Goal: Check status: Check status

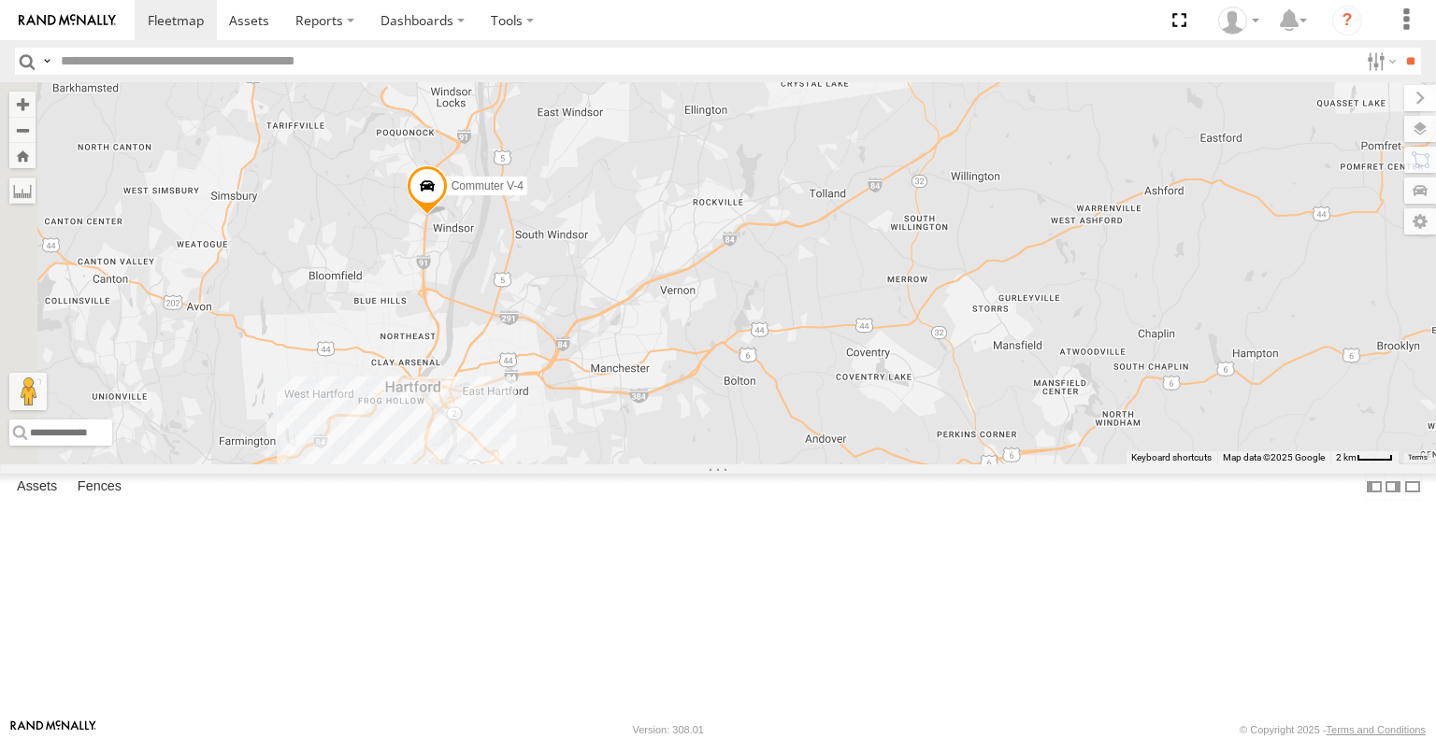
click at [0, 0] on div "All Assets" at bounding box center [0, 0] width 0 height 0
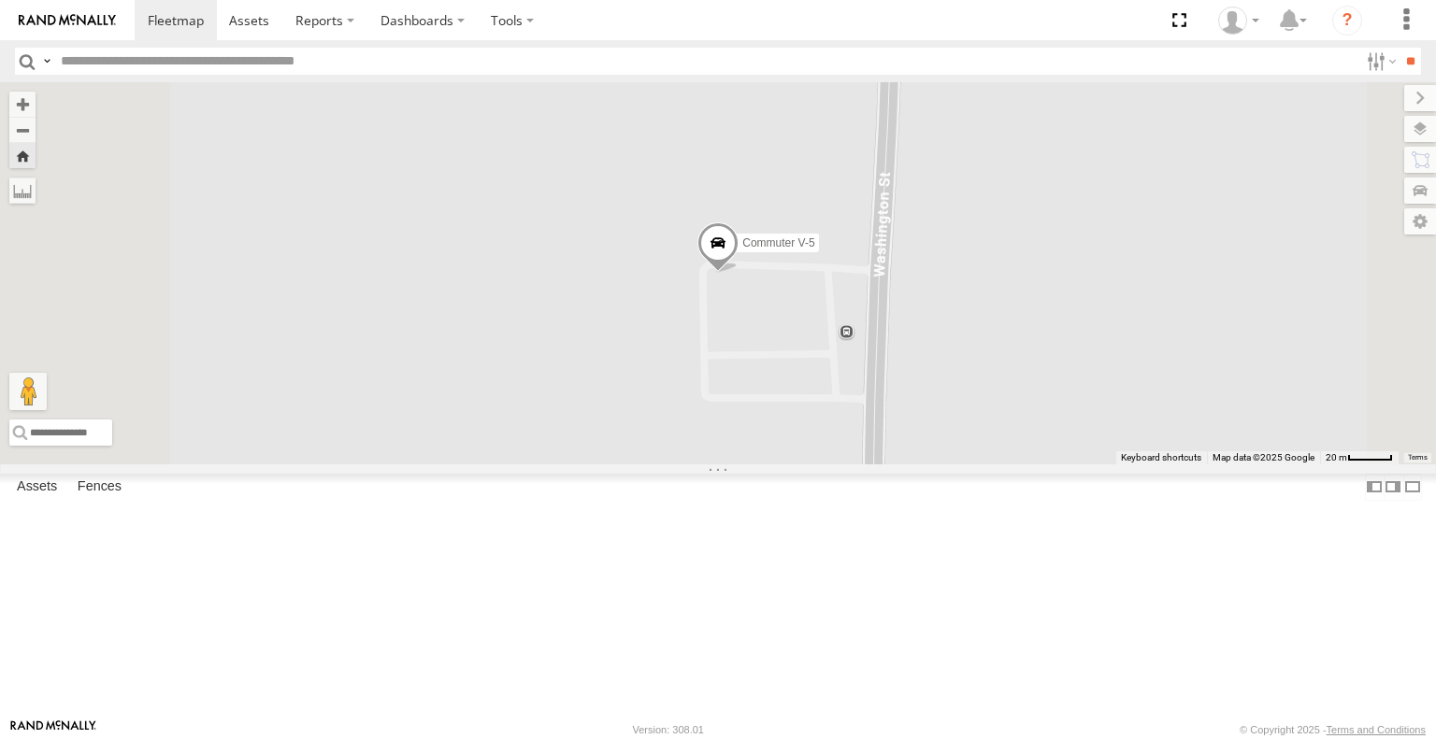
click at [738, 274] on span at bounding box center [717, 248] width 41 height 50
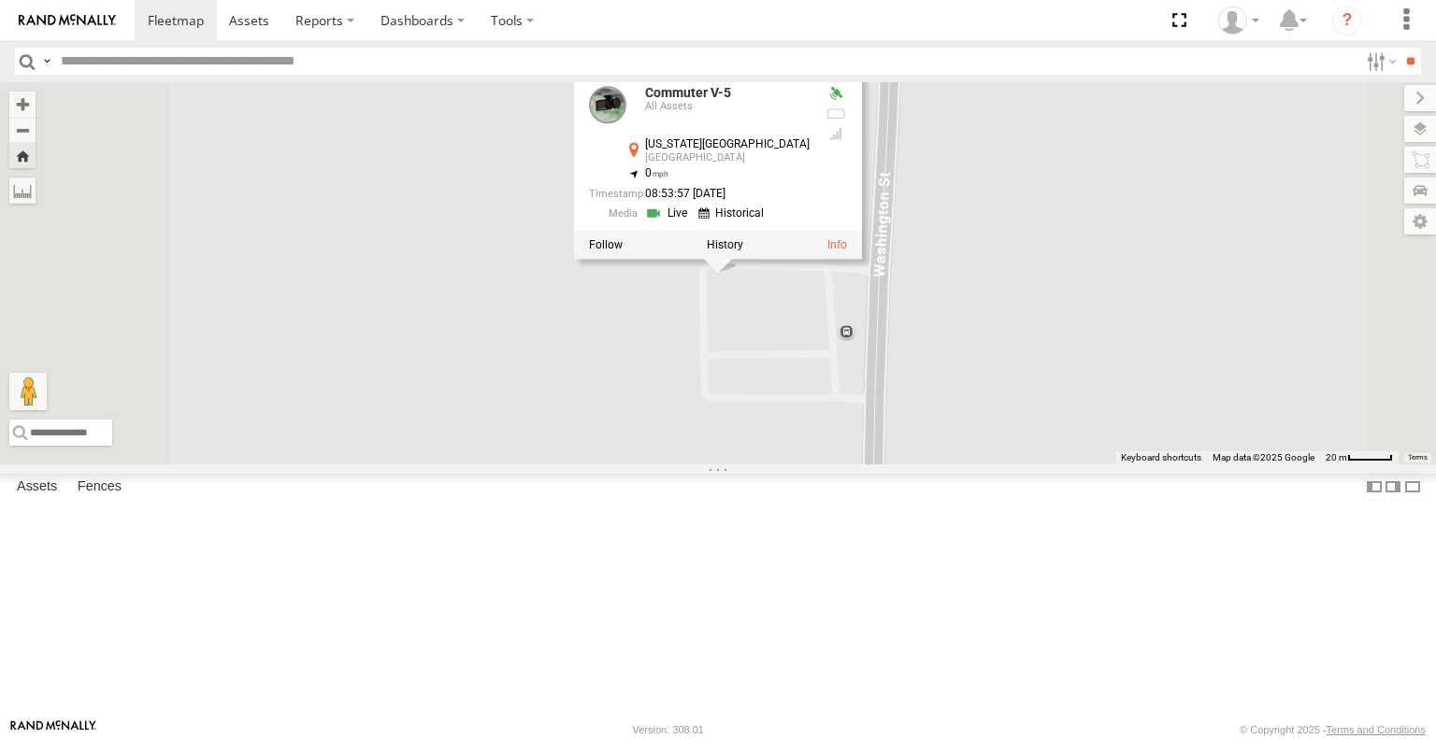
click at [862, 260] on div at bounding box center [718, 246] width 288 height 28
click at [743, 252] on label at bounding box center [725, 245] width 36 height 13
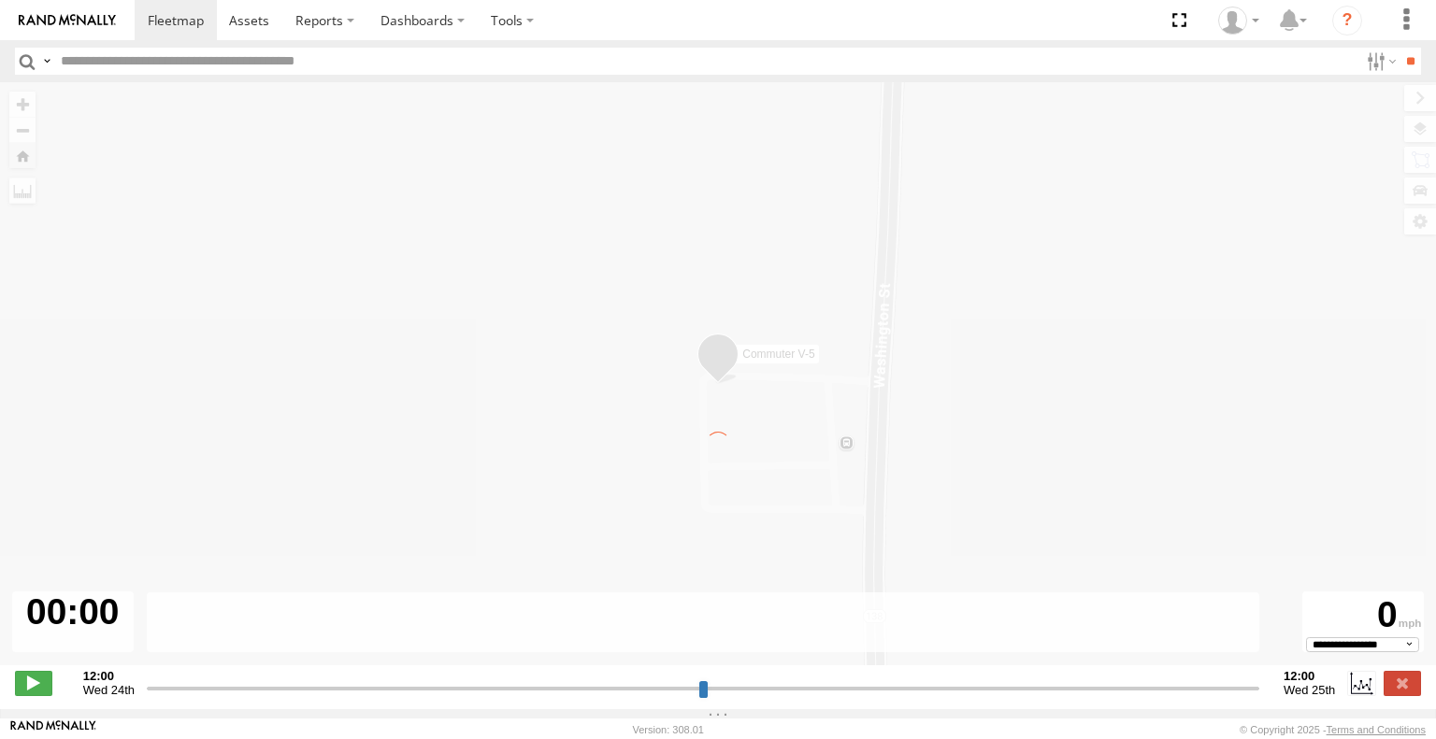
type input "**********"
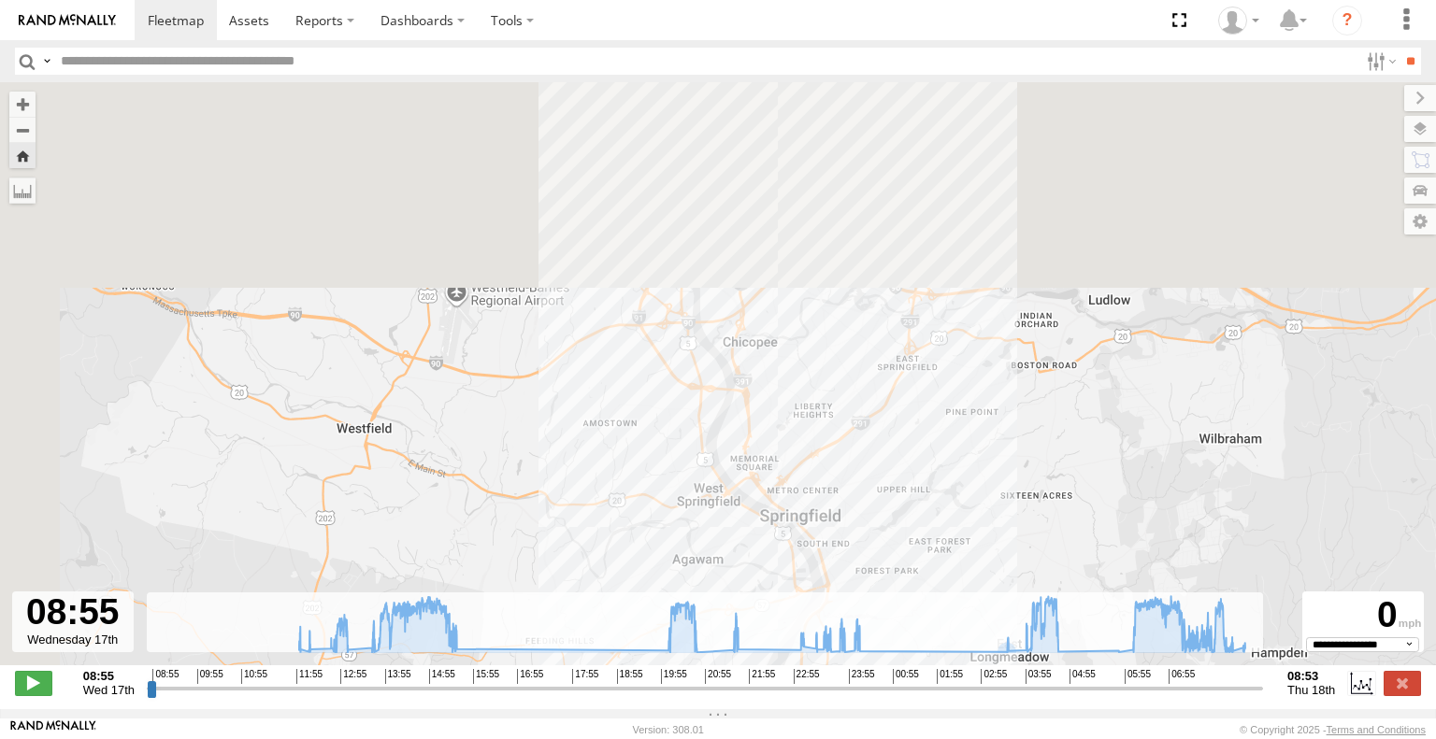
drag, startPoint x: 800, startPoint y: 164, endPoint x: 850, endPoint y: 567, distance: 406.8
click at [961, 675] on div "To navigate the map with touch gestures double-tap and hold your finger on the …" at bounding box center [718, 395] width 1436 height 627
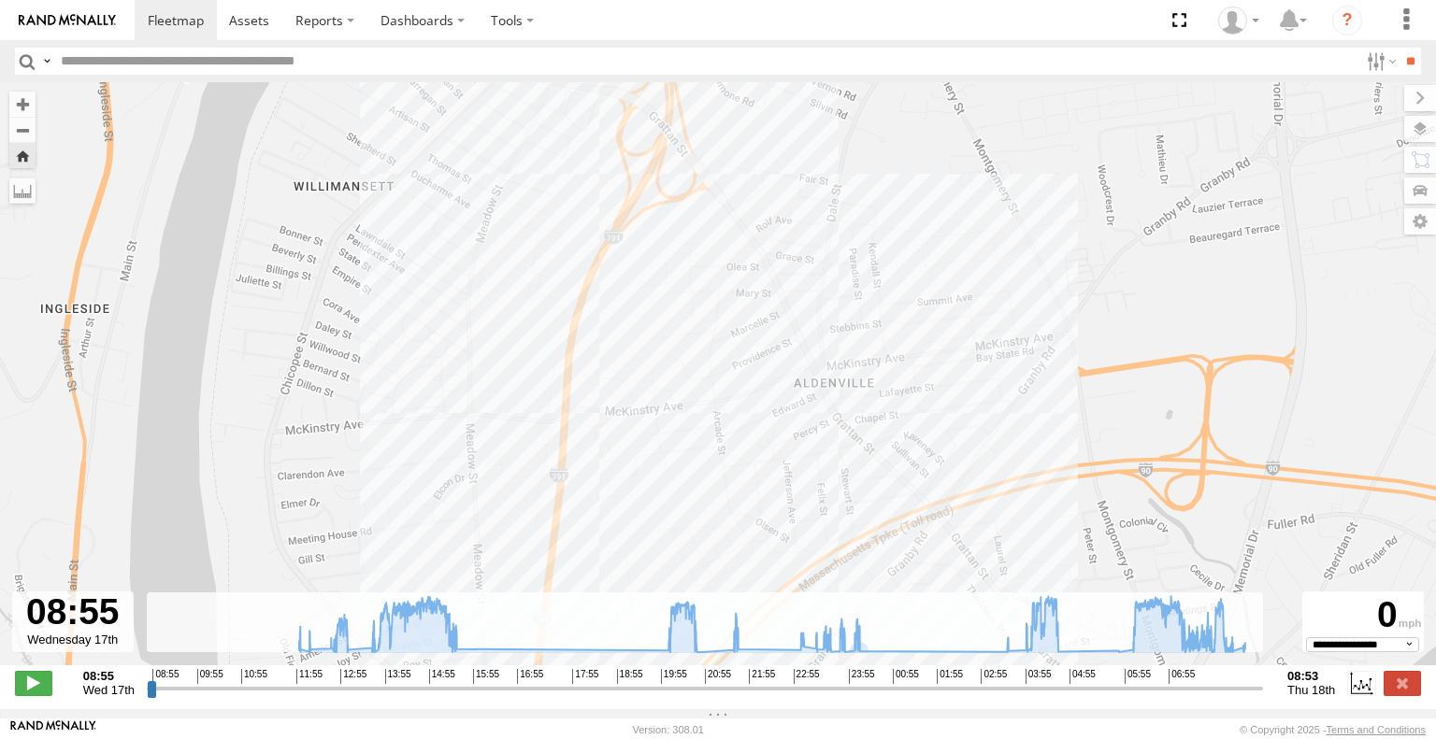
drag, startPoint x: 672, startPoint y: 137, endPoint x: 1088, endPoint y: 526, distance: 569.4
click at [1088, 526] on div "Commuter V-5 15:28 Wed 04:38 Thu" at bounding box center [718, 383] width 1436 height 603
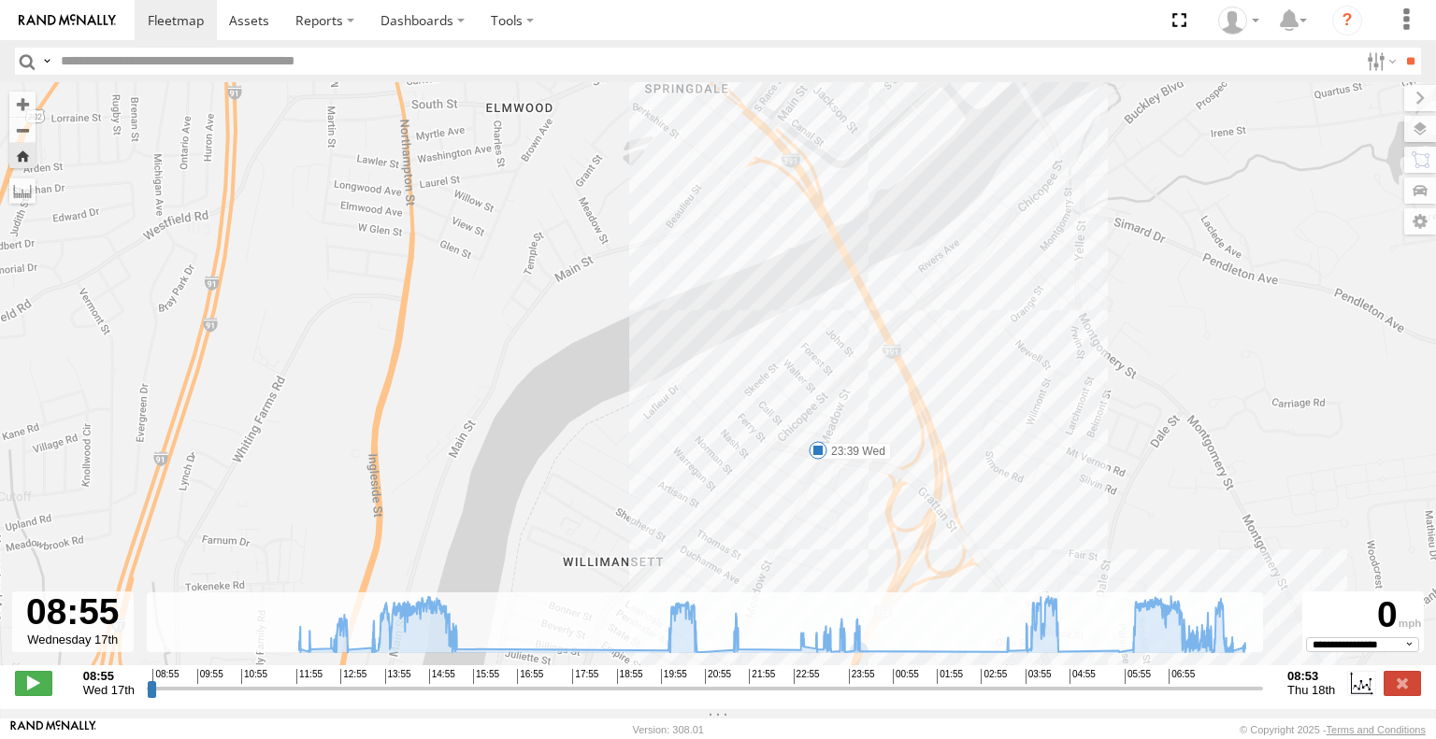
drag, startPoint x: 787, startPoint y: 176, endPoint x: 1059, endPoint y: 608, distance: 511.1
click at [1063, 623] on div "To navigate the map with touch gestures double-tap and hold your finger on the …" at bounding box center [718, 395] width 1436 height 627
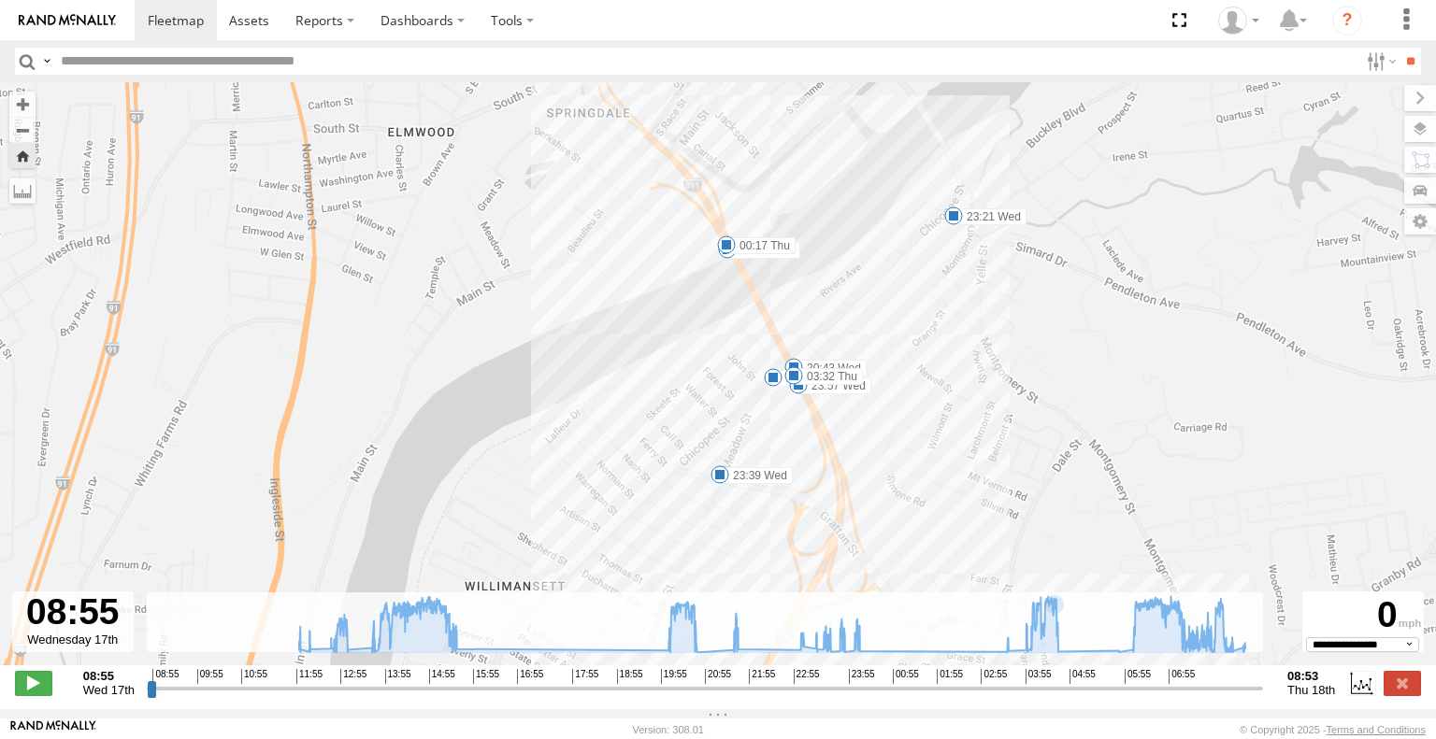
drag, startPoint x: 666, startPoint y: 360, endPoint x: 477, endPoint y: 220, distance: 235.2
click at [477, 220] on div "Commuter V-5 15:28 Wed 04:38 Thu 23:39 Wed 20:43 Wed 21:38 Wed 23:04 Wed 23:21 …" at bounding box center [718, 383] width 1436 height 603
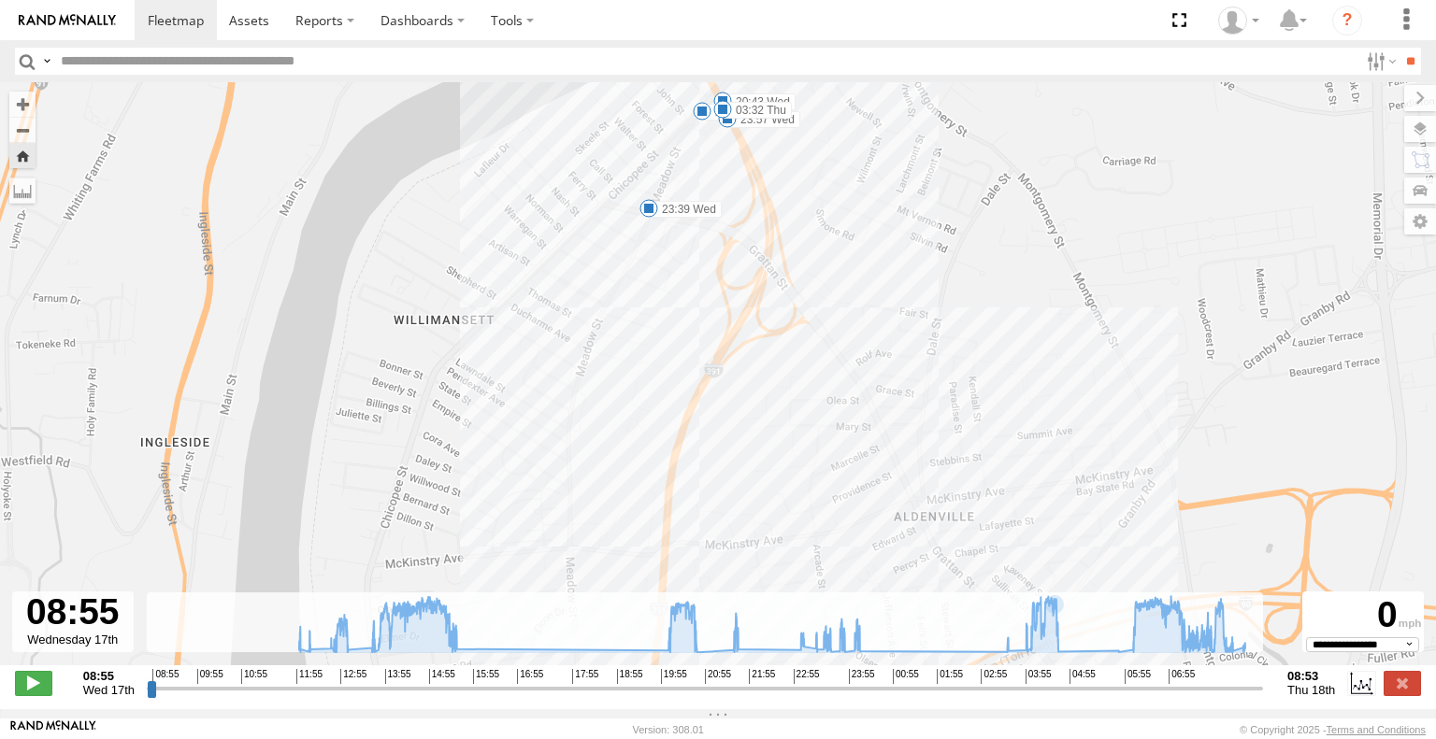
drag, startPoint x: 936, startPoint y: 425, endPoint x: 972, endPoint y: 236, distance: 193.2
click at [972, 236] on div "Commuter V-5 15:28 Wed 04:38 Thu 23:39 Wed 20:43 Wed 21:38 Wed 23:04 Wed 23:21 …" at bounding box center [718, 383] width 1436 height 603
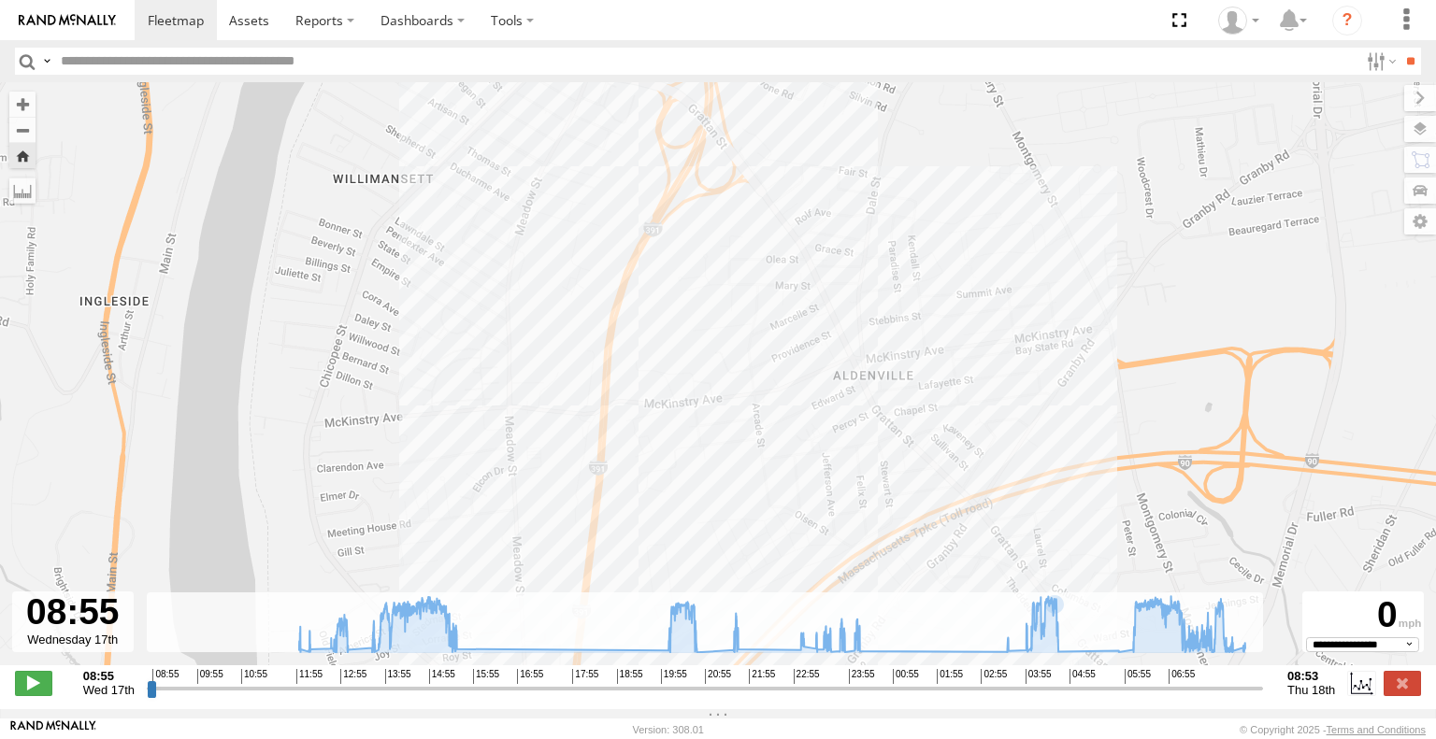
drag, startPoint x: 1061, startPoint y: 494, endPoint x: 997, endPoint y: 355, distance: 153.1
click at [997, 355] on div "Commuter V-5 15:28 Wed 04:38 Thu 23:39 Wed 20:43 Wed 21:38 Wed 23:04 Wed 23:21 …" at bounding box center [718, 383] width 1436 height 603
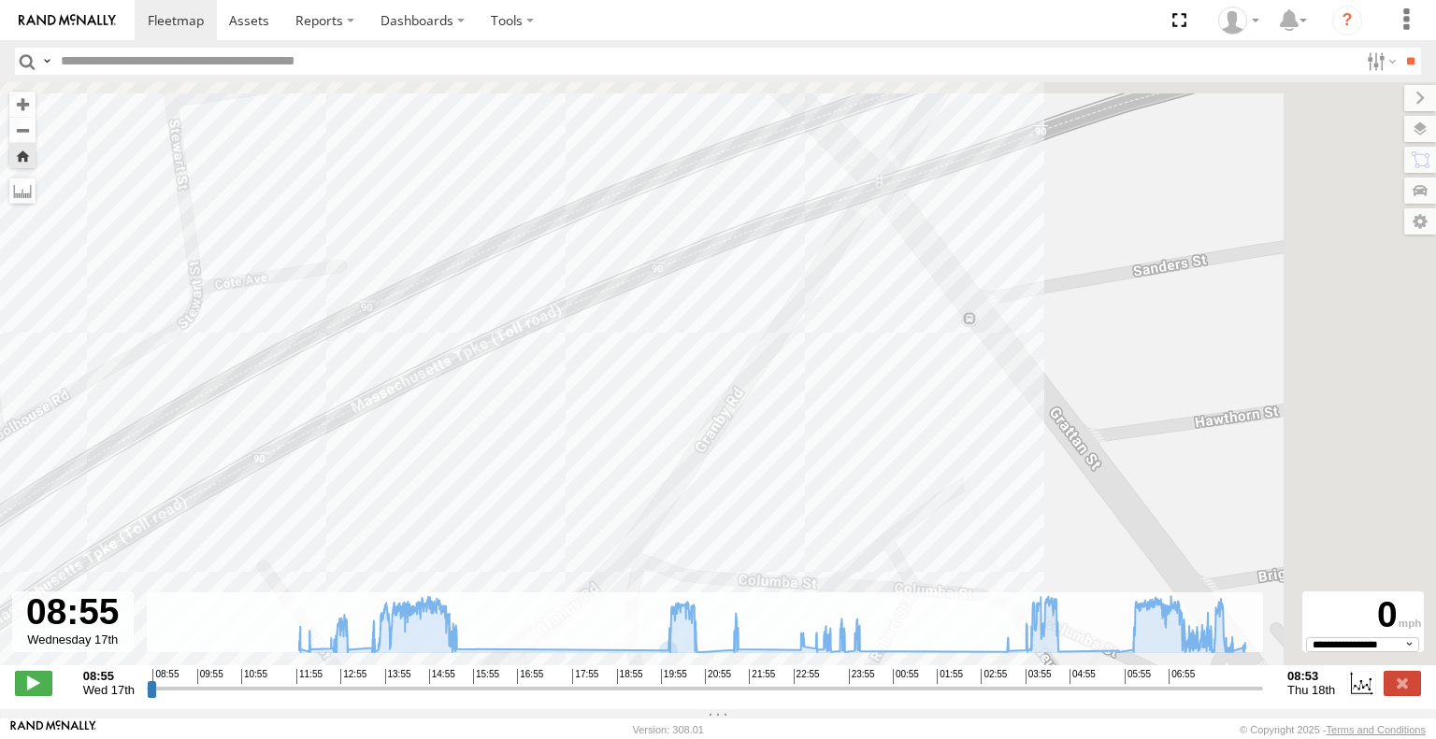
drag, startPoint x: 1219, startPoint y: 380, endPoint x: 534, endPoint y: 457, distance: 689.4
click at [534, 457] on div "Commuter V-5 15:28 Wed 04:38 Thu 23:39 Wed 20:43 Wed 21:38 Wed 23:04 Wed 23:21 …" at bounding box center [718, 383] width 1436 height 603
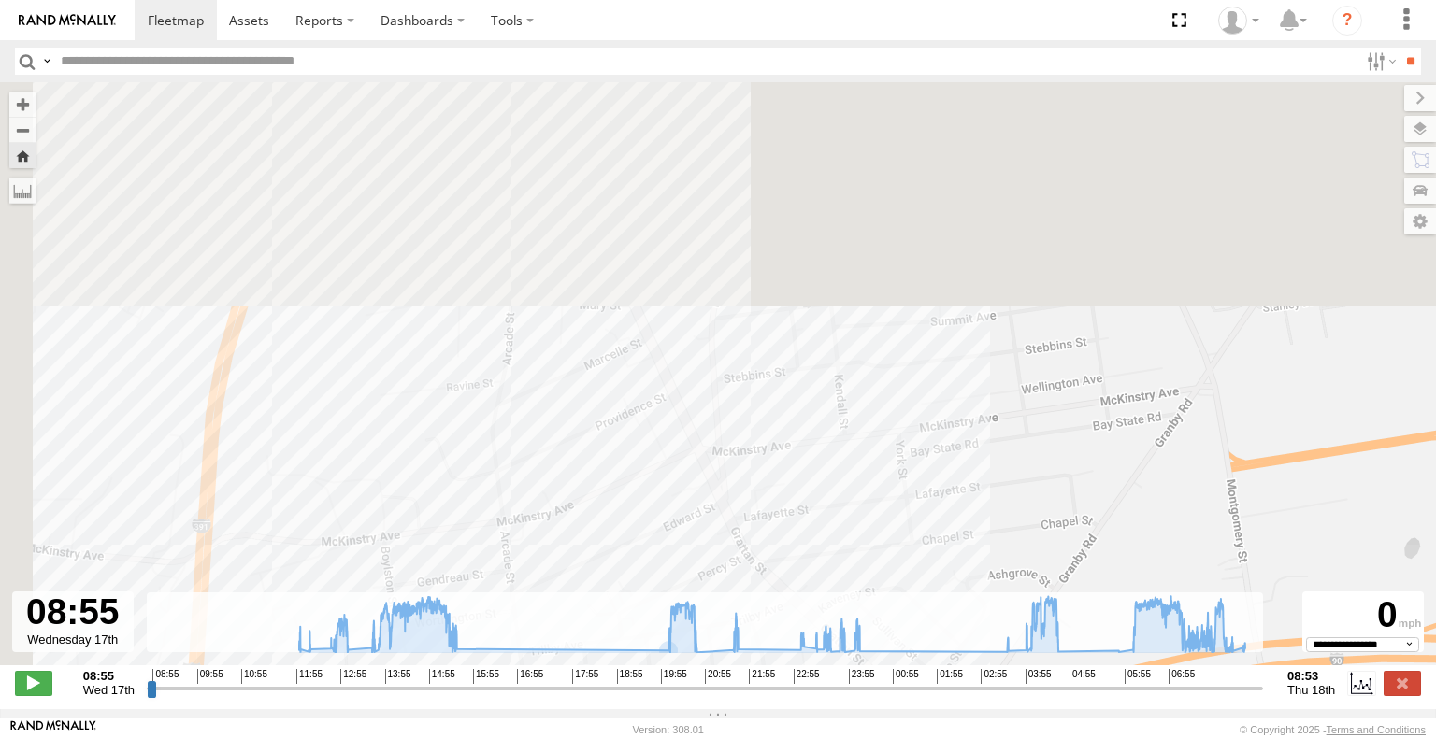
drag, startPoint x: 263, startPoint y: 210, endPoint x: 719, endPoint y: 632, distance: 621.1
click at [718, 632] on div "To navigate the map with touch gestures double-tap and hold your finger on the …" at bounding box center [718, 395] width 1436 height 627
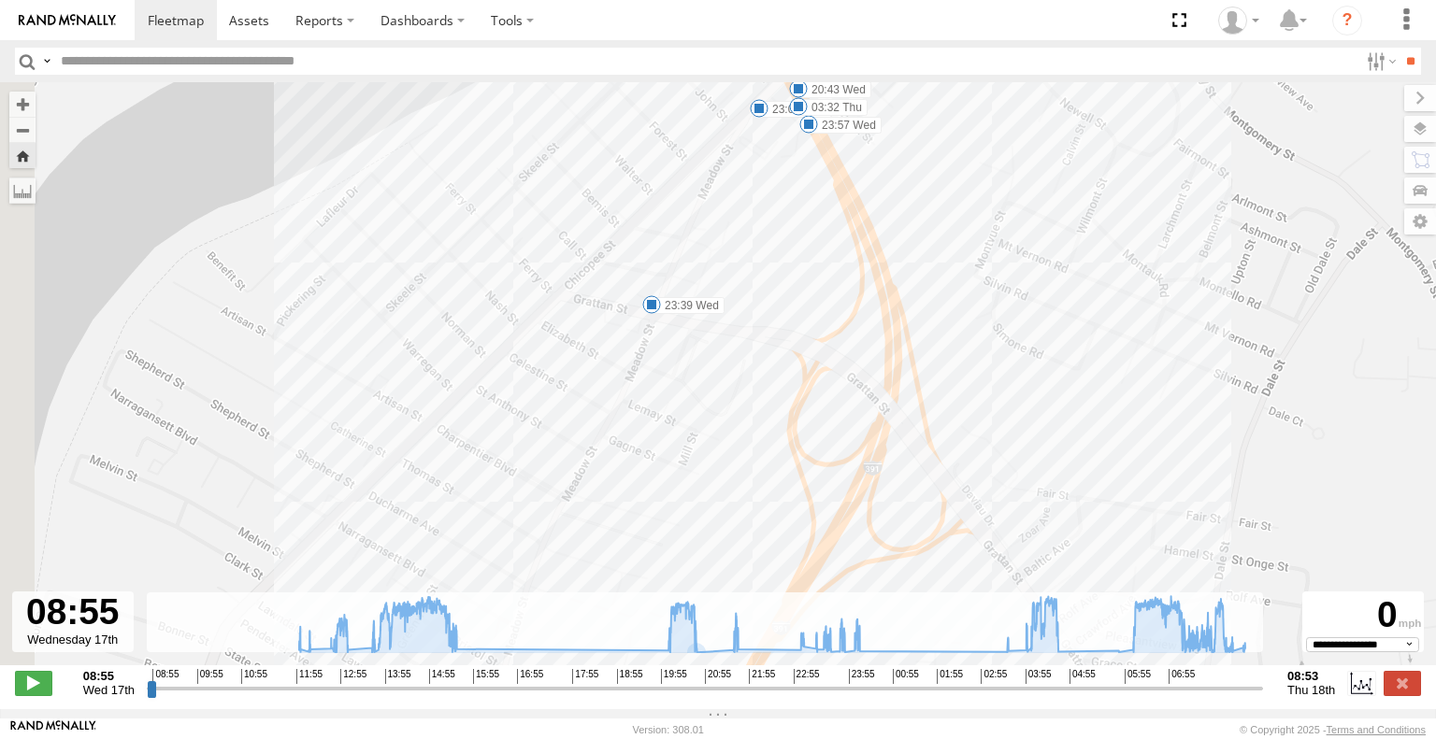
drag, startPoint x: 279, startPoint y: 133, endPoint x: 654, endPoint y: 437, distance: 482.5
click at [677, 505] on div "Commuter V-5 15:28 Wed 04:38 Thu 23:39 Wed 20:43 Wed 21:38 Wed 23:04 Wed 23:21 …" at bounding box center [718, 383] width 1436 height 603
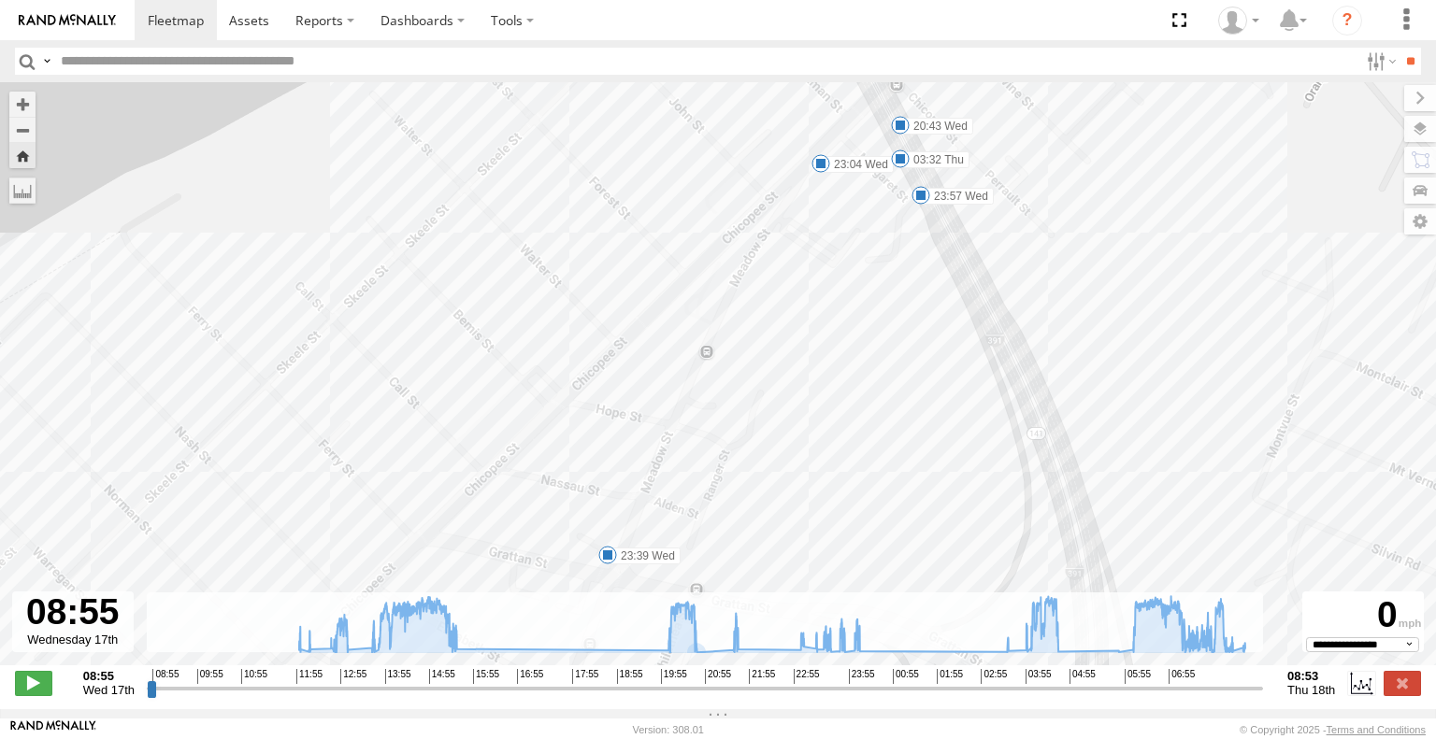
drag, startPoint x: 717, startPoint y: 220, endPoint x: 813, endPoint y: 435, distance: 235.6
click at [813, 435] on div "Commuter V-5 15:28 Wed 04:38 Thu 23:39 Wed 20:43 Wed 21:38 Wed 23:04 Wed 23:21 …" at bounding box center [718, 383] width 1436 height 603
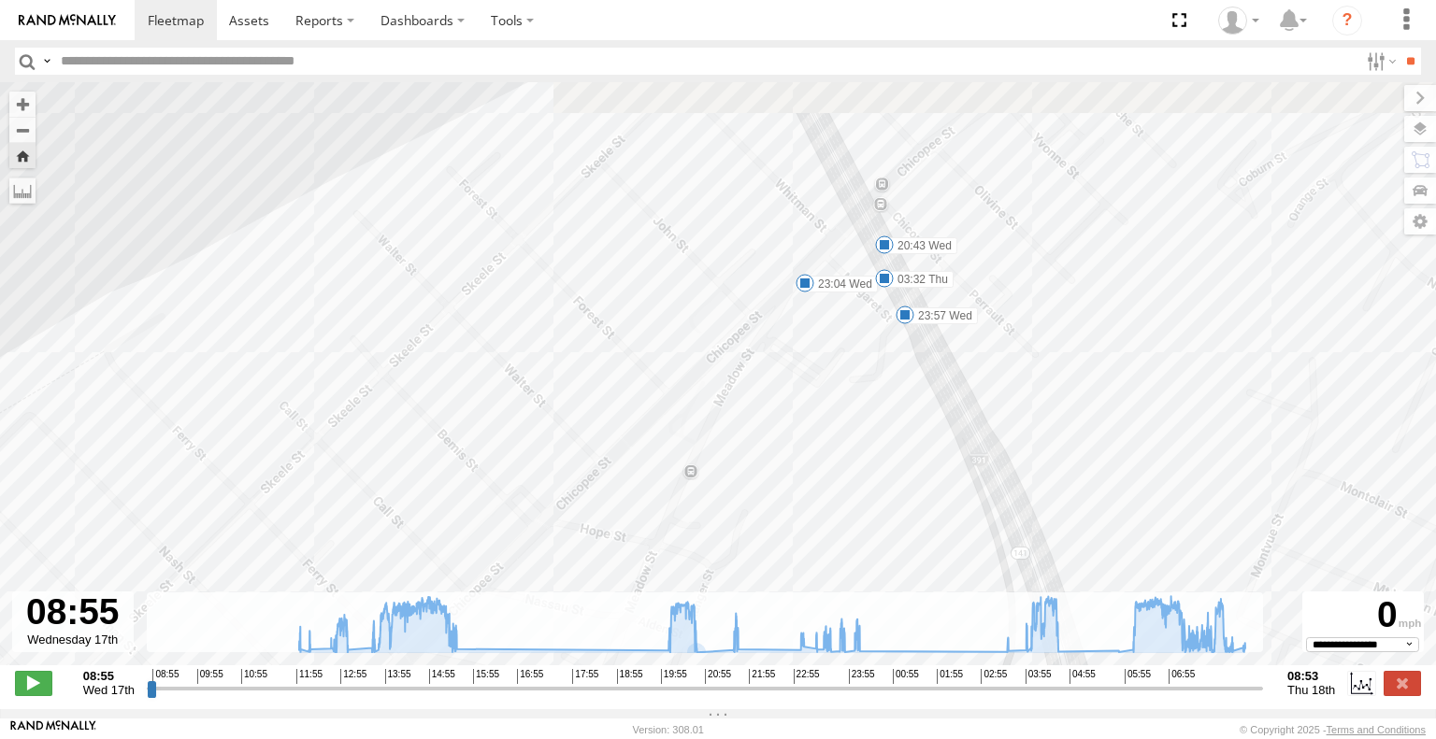
drag, startPoint x: 867, startPoint y: 290, endPoint x: 839, endPoint y: 440, distance: 153.1
click at [839, 440] on div "Commuter V-5 15:28 Wed 04:38 Thu 23:39 Wed 20:43 Wed 21:38 Wed 23:04 Wed 23:21 …" at bounding box center [718, 383] width 1436 height 603
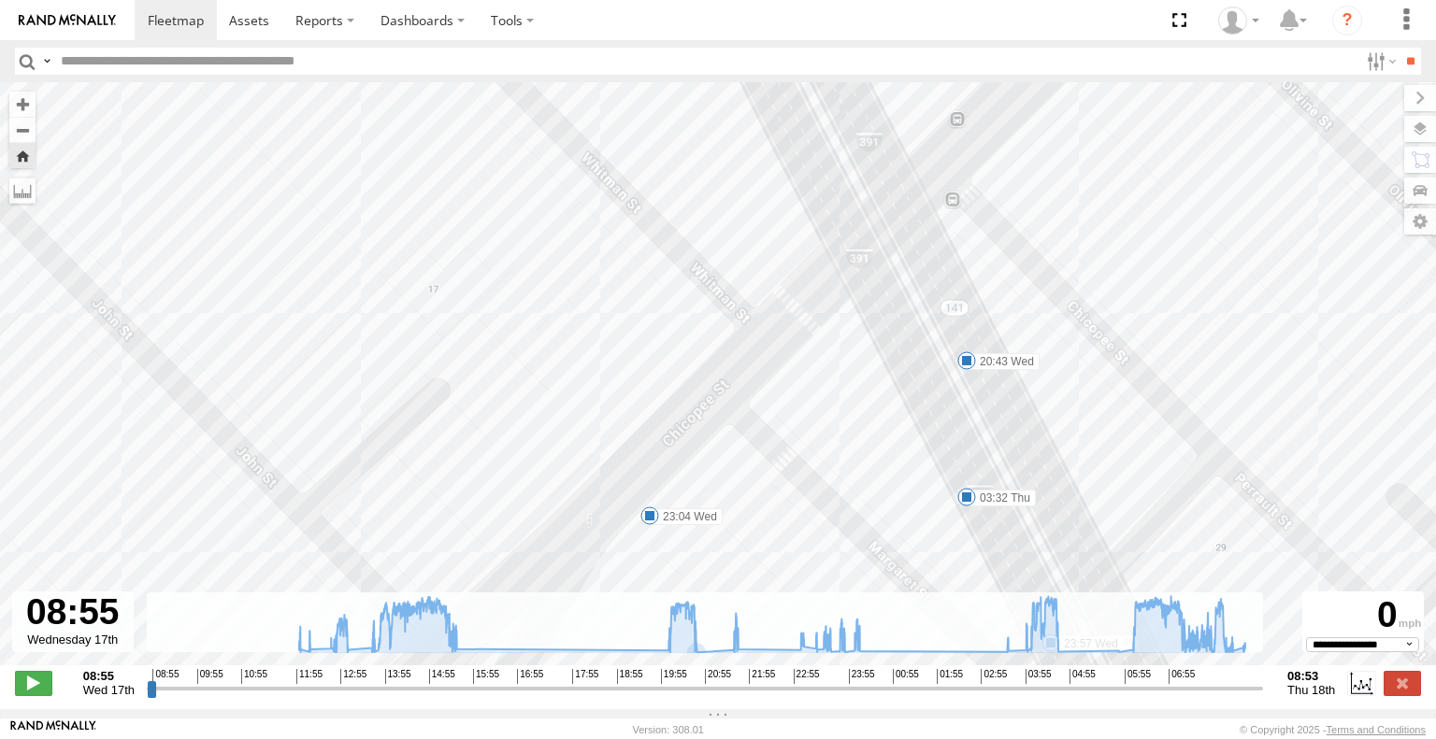
drag, startPoint x: 750, startPoint y: 246, endPoint x: 1166, endPoint y: 294, distance: 419.7
click at [1166, 294] on div "Commuter V-5 15:28 Wed 04:38 Thu 23:39 Wed 20:43 Wed 21:38 Wed 23:04 Wed 23:21 …" at bounding box center [718, 383] width 1436 height 603
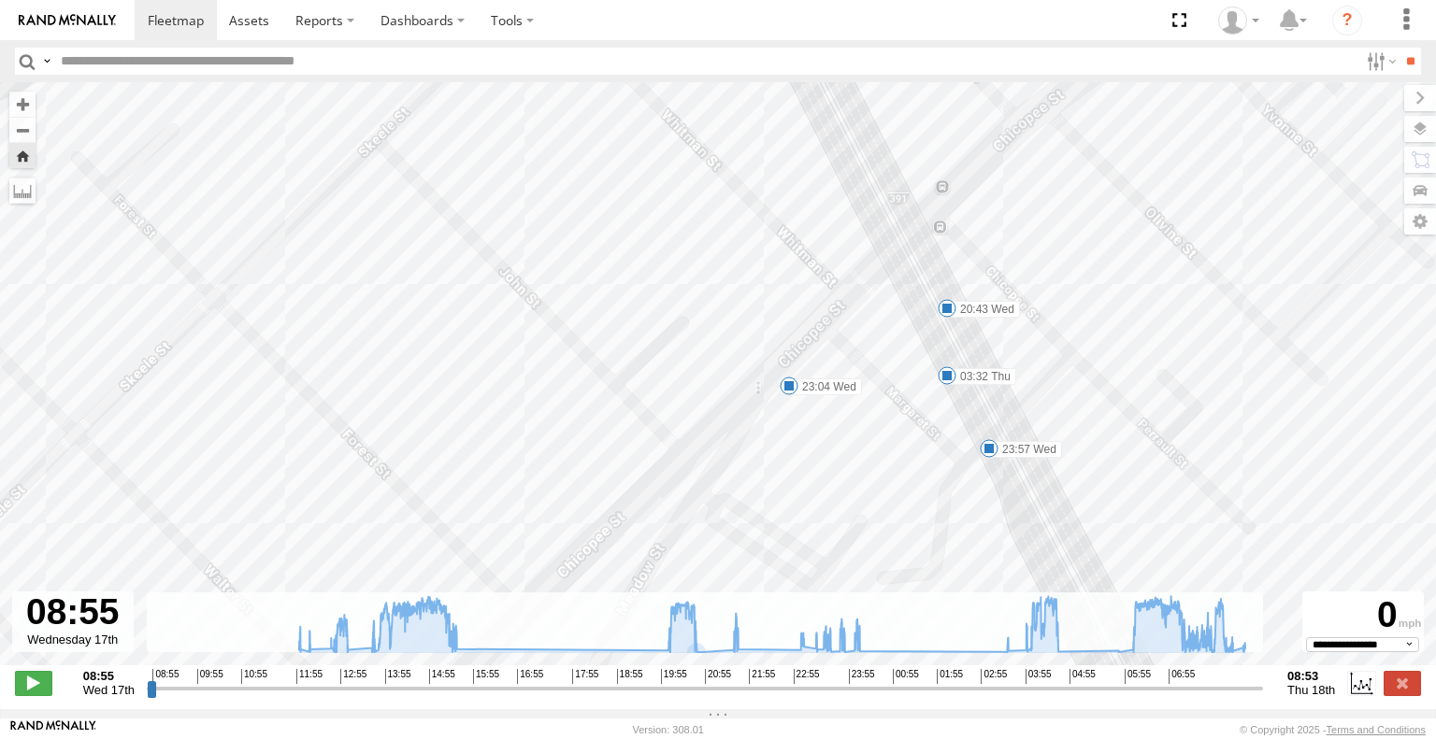
drag, startPoint x: 1106, startPoint y: 200, endPoint x: 1175, endPoint y: 348, distance: 163.1
click at [1175, 348] on div "Commuter V-5 15:28 Wed 04:38 Thu 23:39 Wed 20:43 Wed 21:38 Wed 23:04 Wed 23:21 …" at bounding box center [718, 383] width 1436 height 603
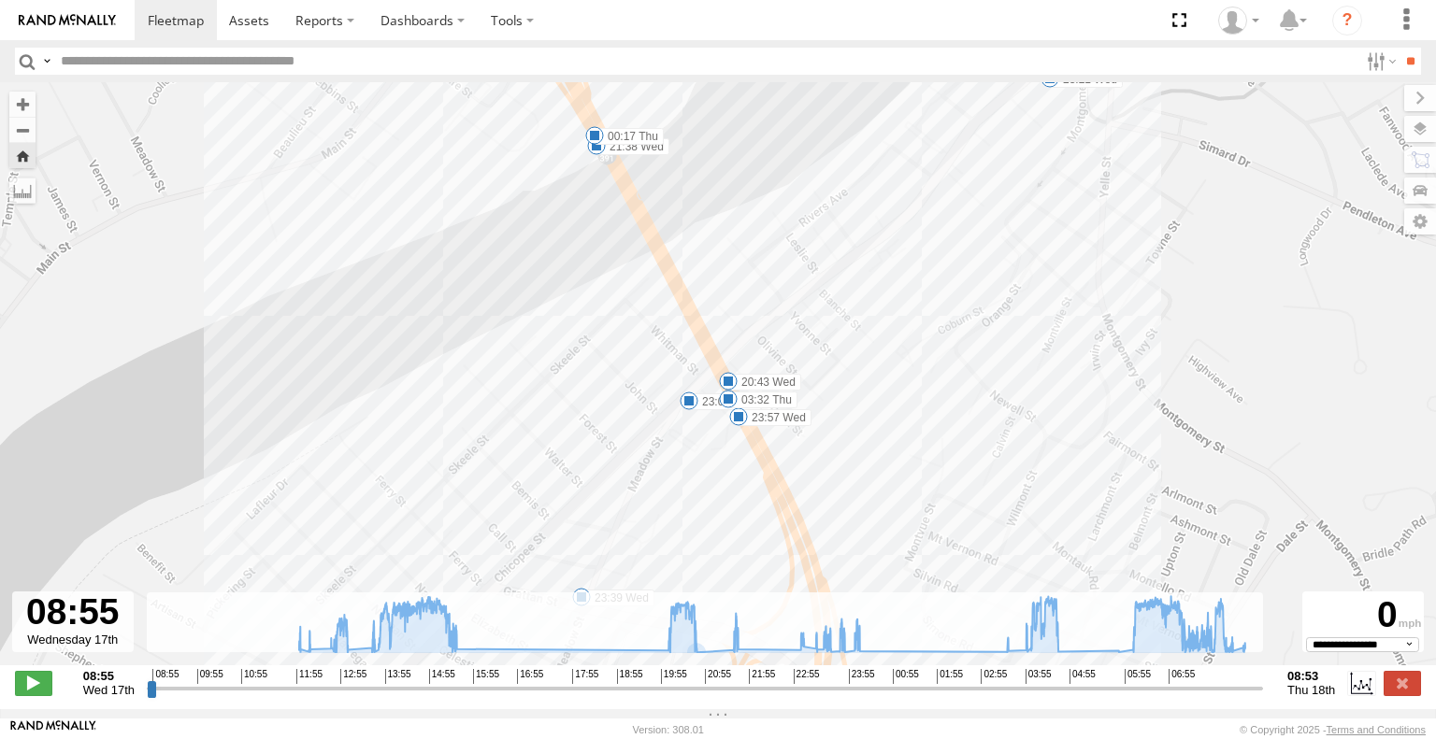
drag, startPoint x: 1204, startPoint y: 294, endPoint x: 910, endPoint y: 389, distance: 308.3
click at [910, 389] on div "Commuter V-5 15:28 Wed 04:38 Thu 23:39 Wed 20:43 Wed 21:38 Wed 23:04 Wed 23:21 …" at bounding box center [718, 383] width 1436 height 603
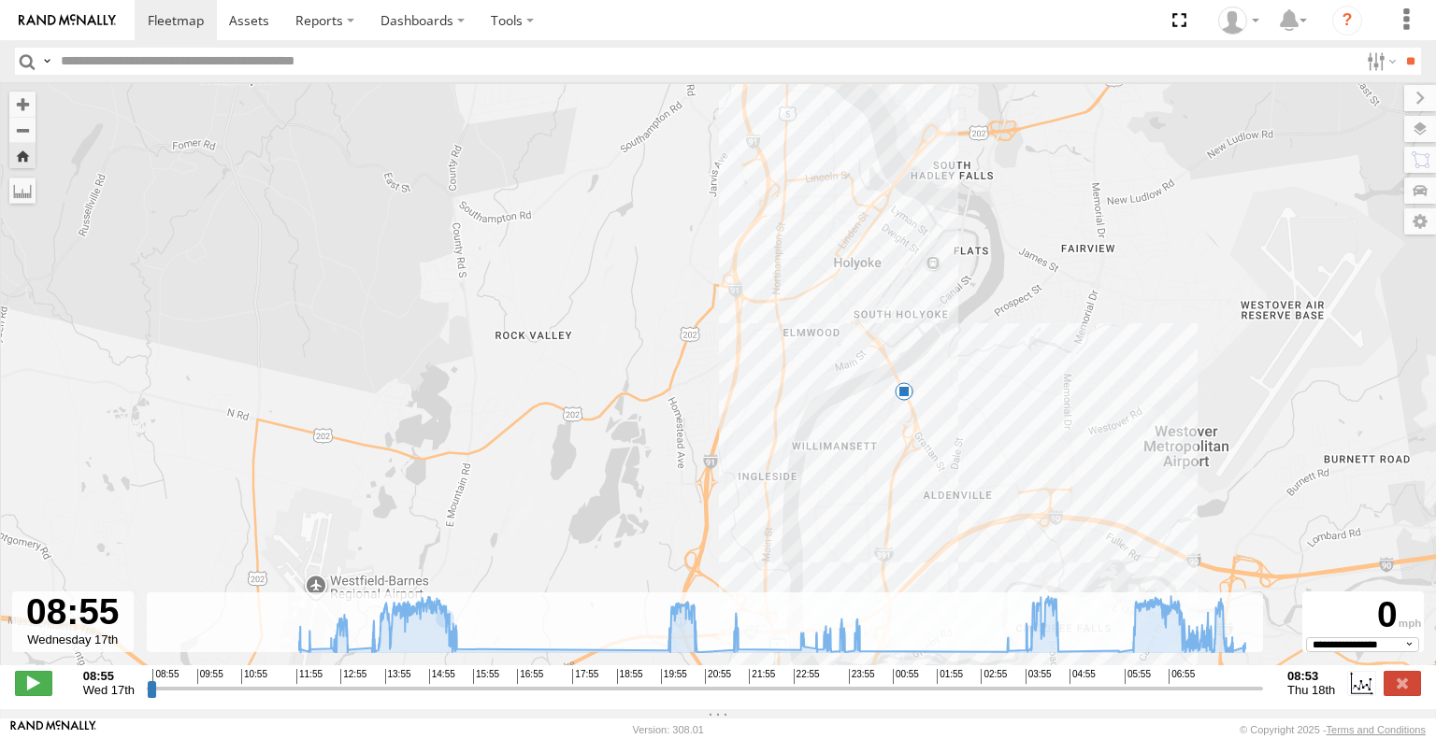
drag, startPoint x: 934, startPoint y: 236, endPoint x: 1030, endPoint y: 374, distance: 168.5
click at [1030, 374] on div "Commuter V-5 15:28 Wed 04:38 Thu 8" at bounding box center [718, 383] width 1436 height 603
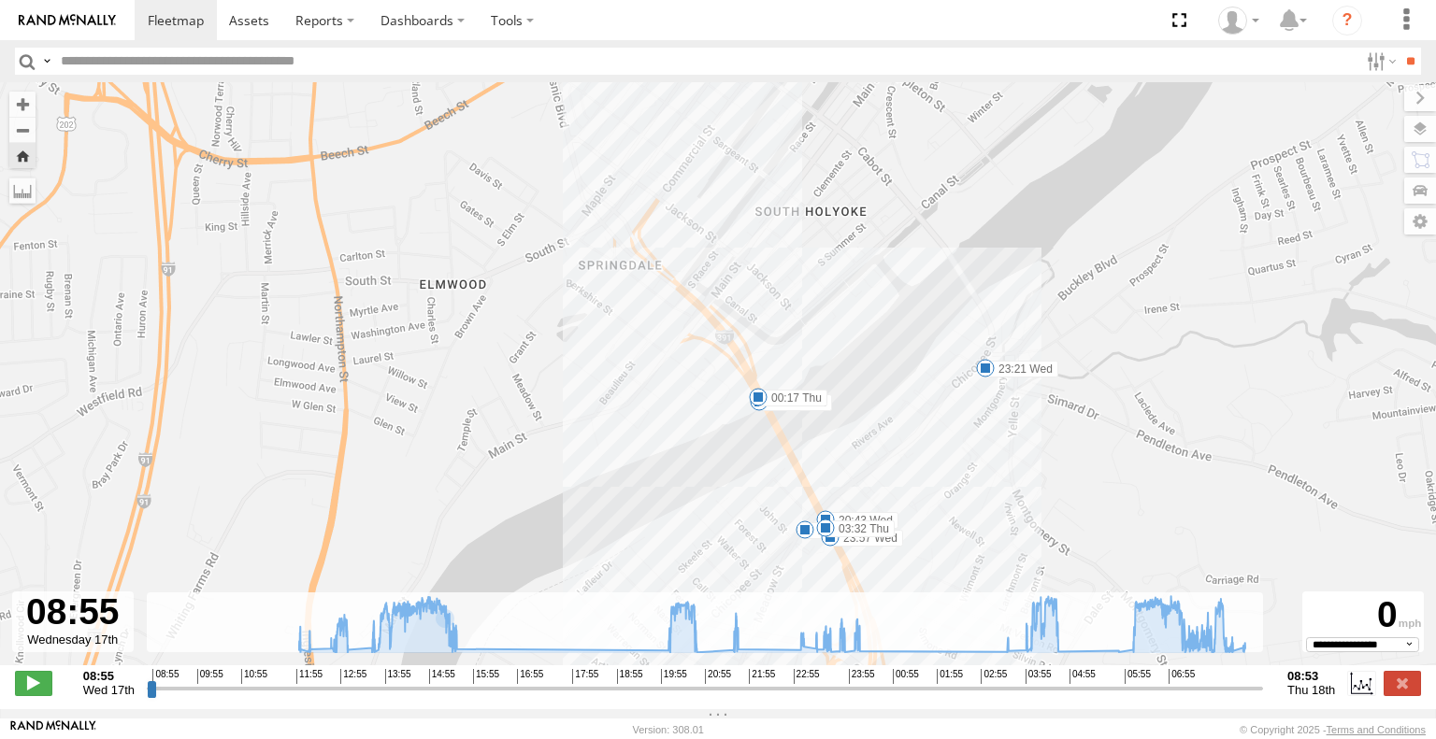
drag, startPoint x: 832, startPoint y: 419, endPoint x: 903, endPoint y: 174, distance: 255.0
click at [903, 175] on div "Commuter V-5 15:28 Wed 04:38 Thu 21:38 Wed 23:21 Wed 00:17 Thu 20:43 Wed 23:04 …" at bounding box center [718, 383] width 1436 height 603
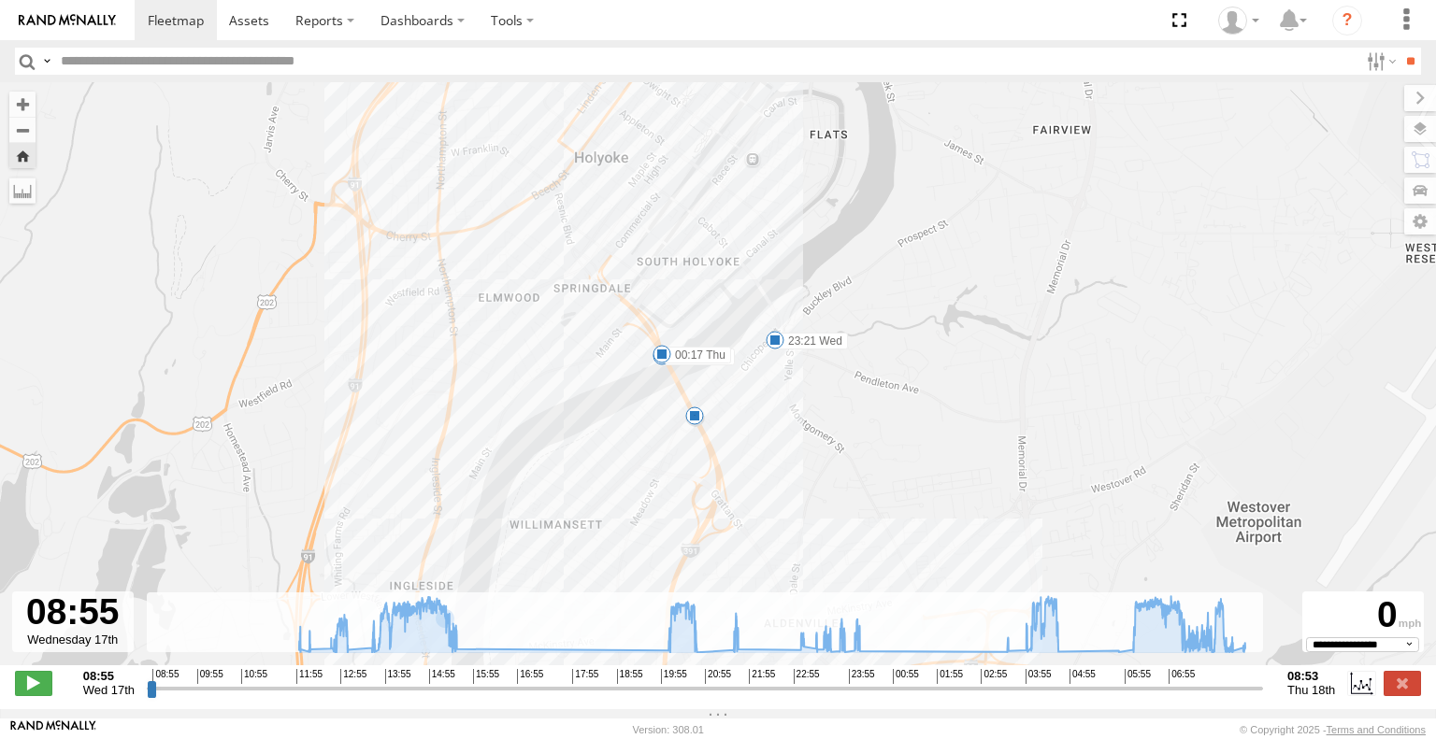
drag, startPoint x: 1057, startPoint y: 291, endPoint x: 878, endPoint y: 401, distance: 210.6
click at [878, 401] on div "Commuter V-5 15:28 Wed 04:38 Thu 21:38 Wed 23:21 Wed 00:17 Thu 5" at bounding box center [718, 383] width 1436 height 603
